Goal: Information Seeking & Learning: Learn about a topic

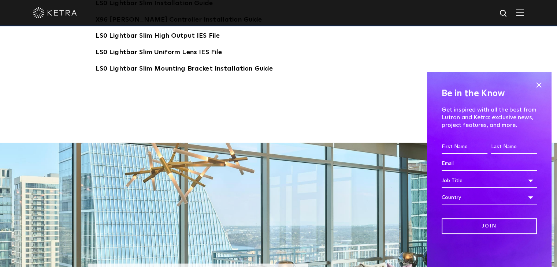
scroll to position [1282, 0]
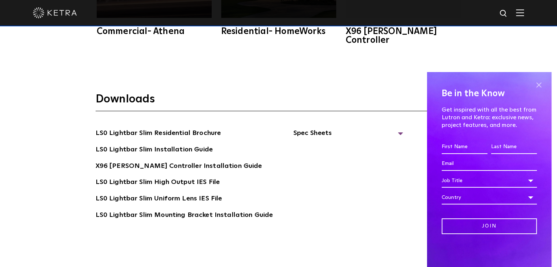
click at [539, 84] on span at bounding box center [538, 85] width 11 height 11
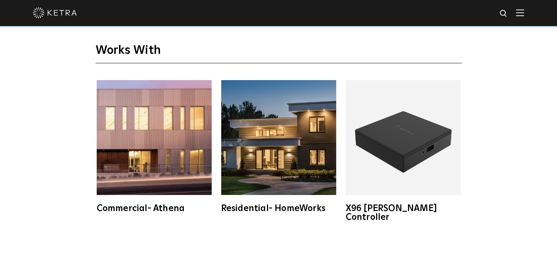
scroll to position [885, 0]
